Goal: Register for event/course

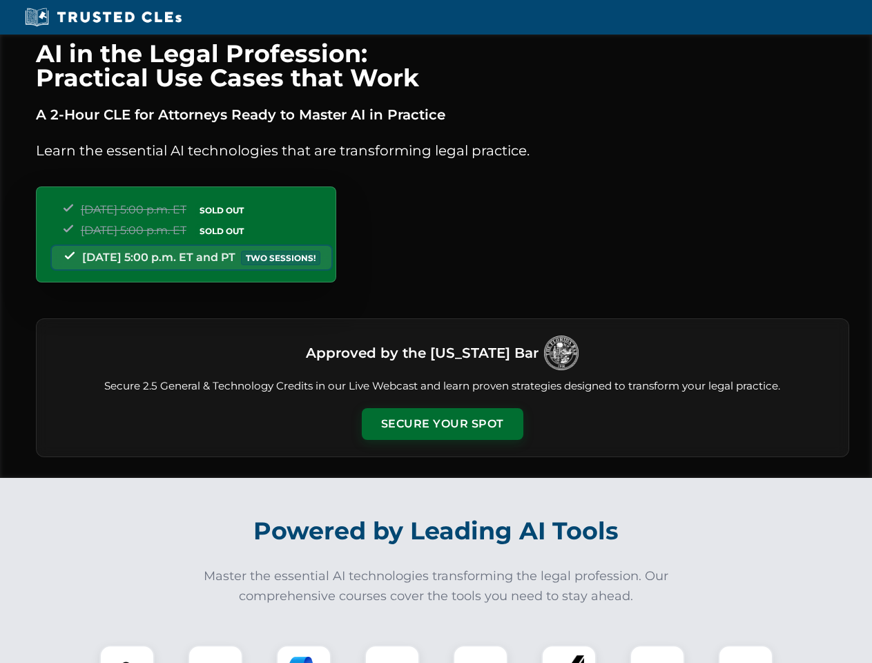
click at [442, 424] on button "Secure Your Spot" at bounding box center [443, 424] width 162 height 32
click at [127, 654] on img at bounding box center [127, 672] width 40 height 40
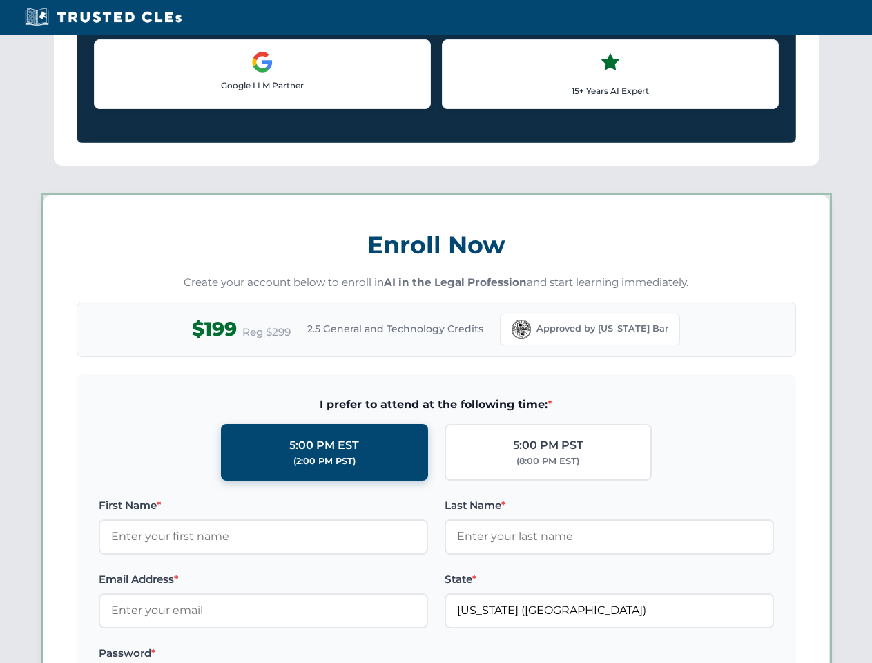
click at [304, 654] on label "Password *" at bounding box center [263, 653] width 329 height 17
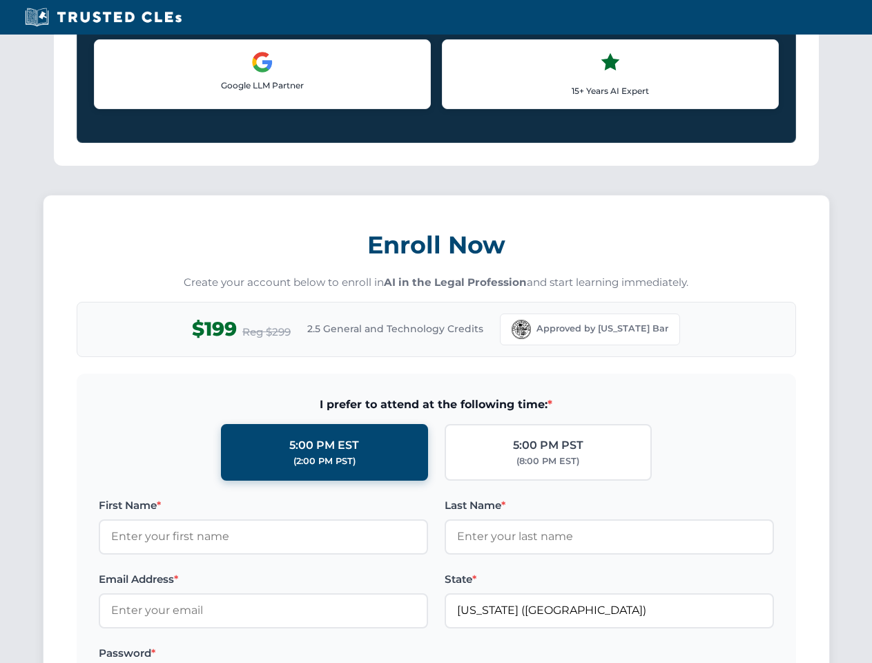
scroll to position [1355, 0]
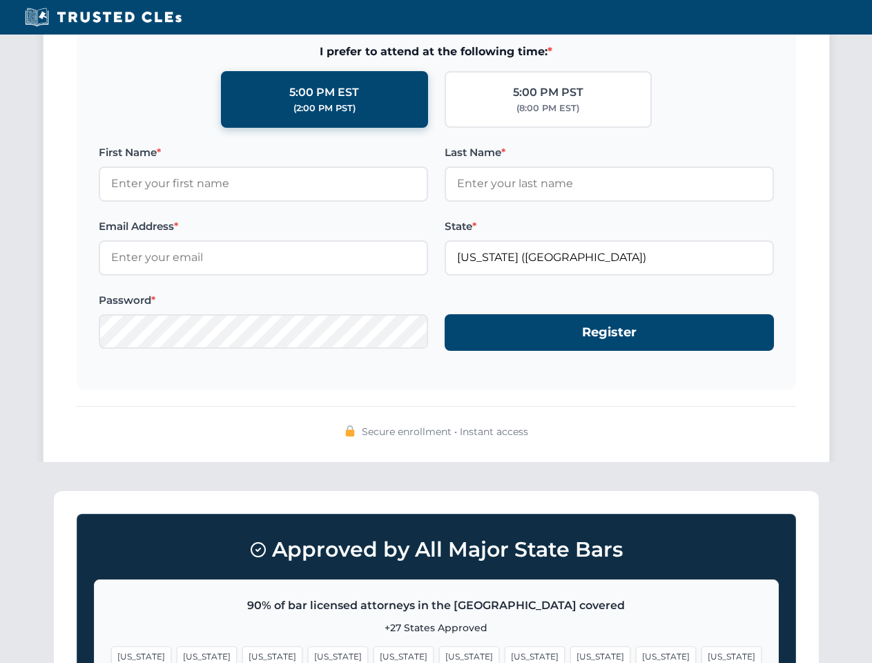
click at [636, 654] on span "[US_STATE]" at bounding box center [666, 656] width 60 height 20
